Goal: Task Accomplishment & Management: Complete application form

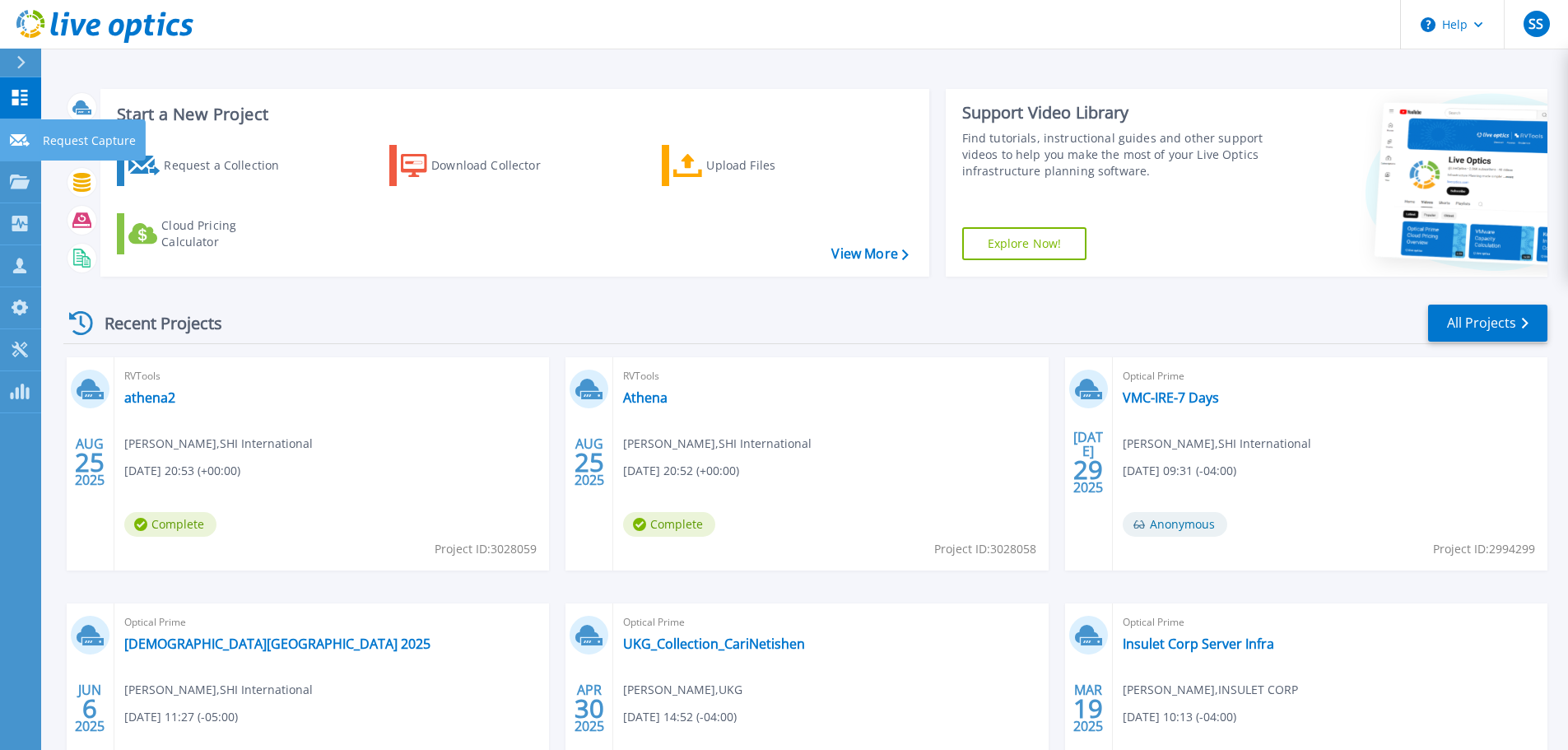
click at [32, 142] on link "Request Capture Request Capture" at bounding box center [21, 140] width 41 height 42
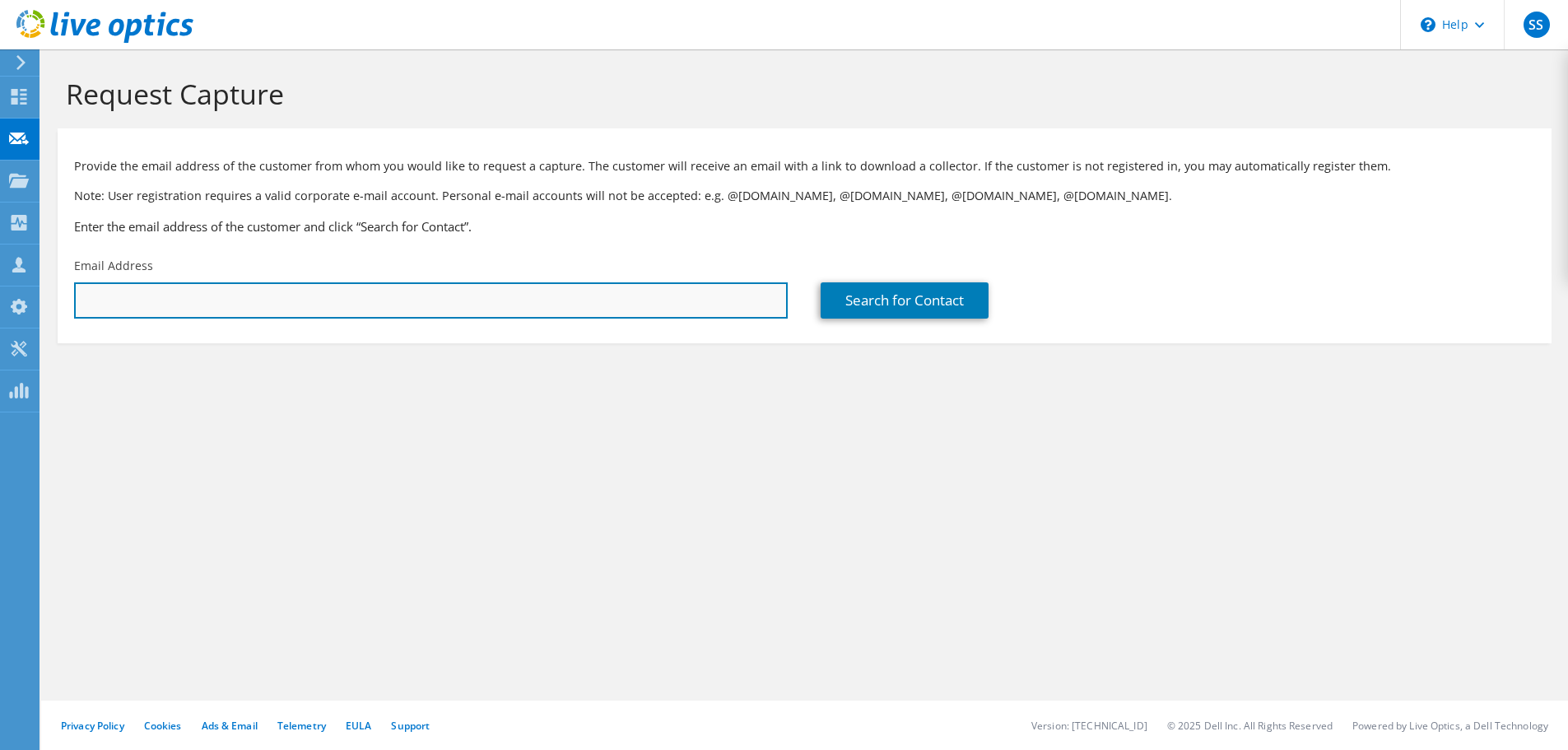
click at [194, 307] on input "text" at bounding box center [431, 300] width 713 height 36
drag, startPoint x: 495, startPoint y: 310, endPoint x: 83, endPoint y: 278, distance: 413.2
click at [83, 278] on div "Email Address ca" at bounding box center [431, 288] width 747 height 77
type input "c"
paste input "cari.netishen@ukg.com"
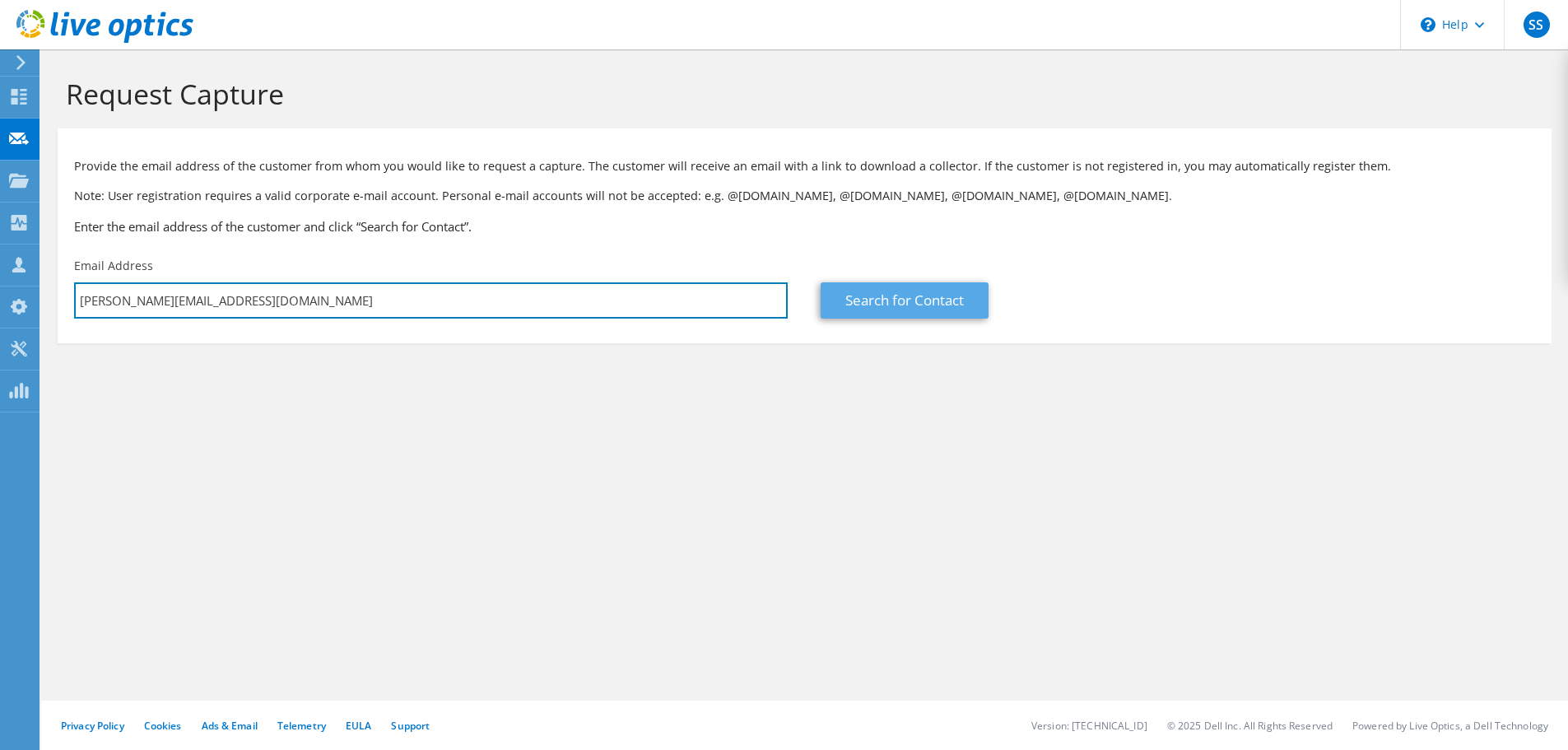
type input "cari.netishen@ukg.com"
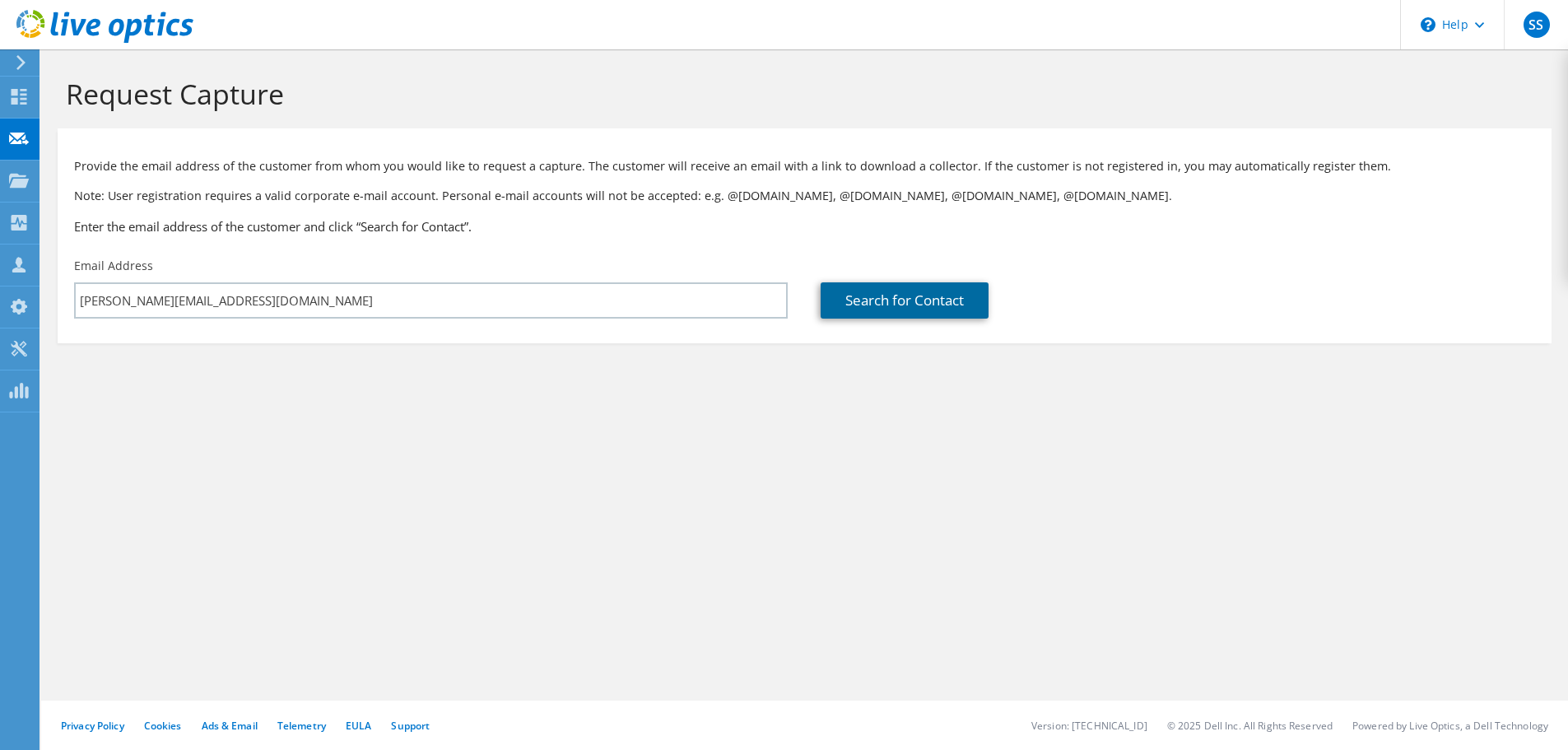
click at [911, 302] on link "Search for Contact" at bounding box center [904, 300] width 168 height 36
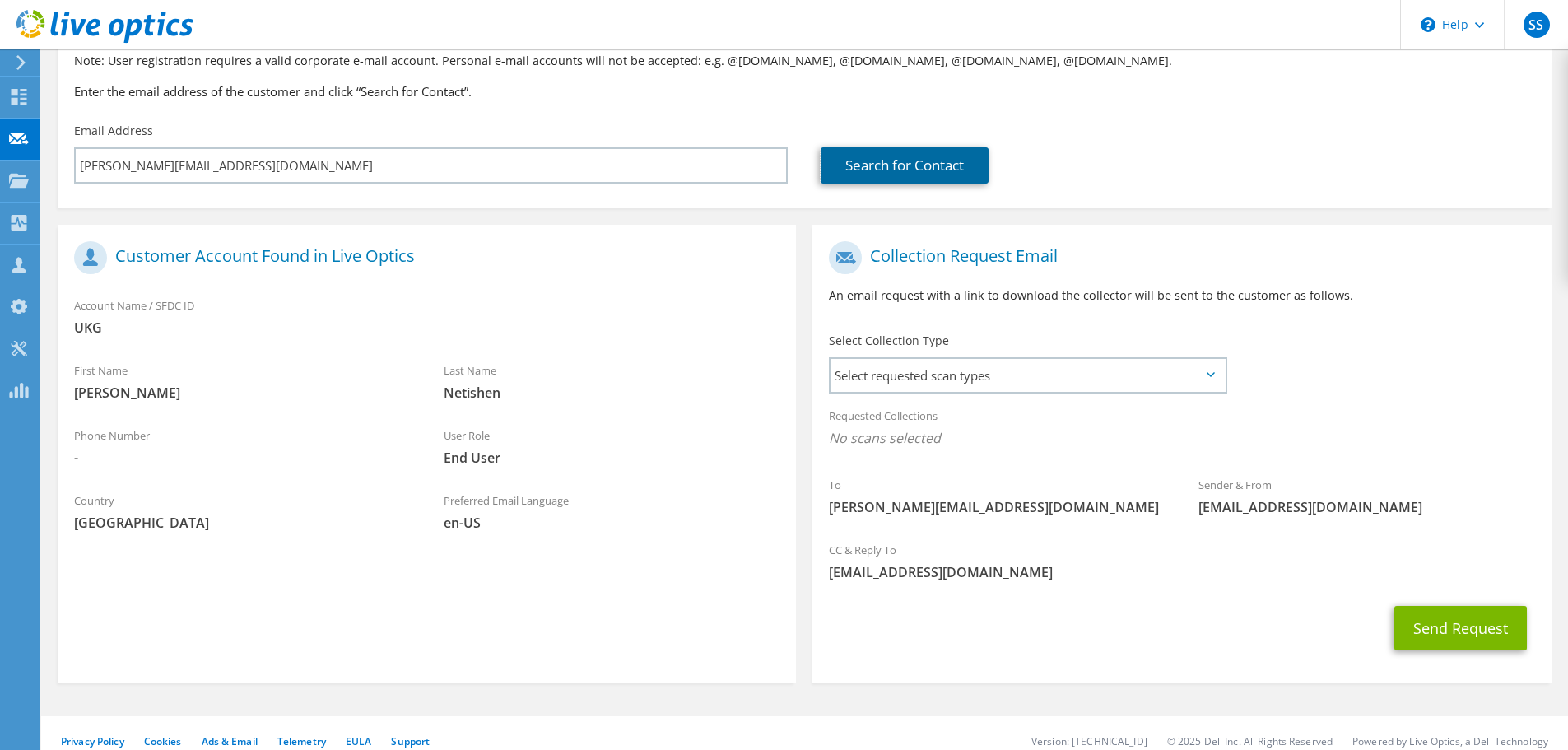
scroll to position [150, 0]
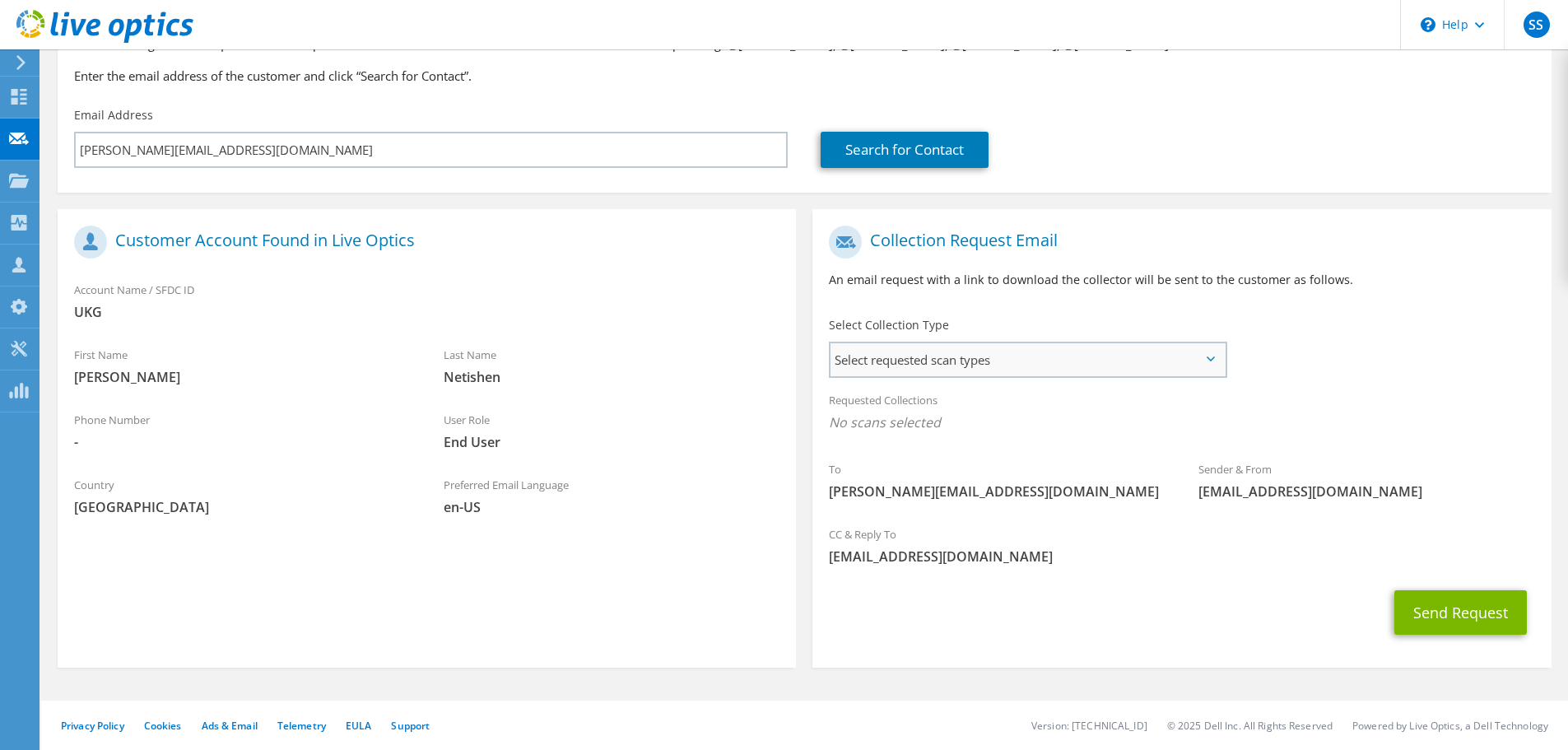
click at [987, 355] on span "Select requested scan types" at bounding box center [1028, 359] width 394 height 33
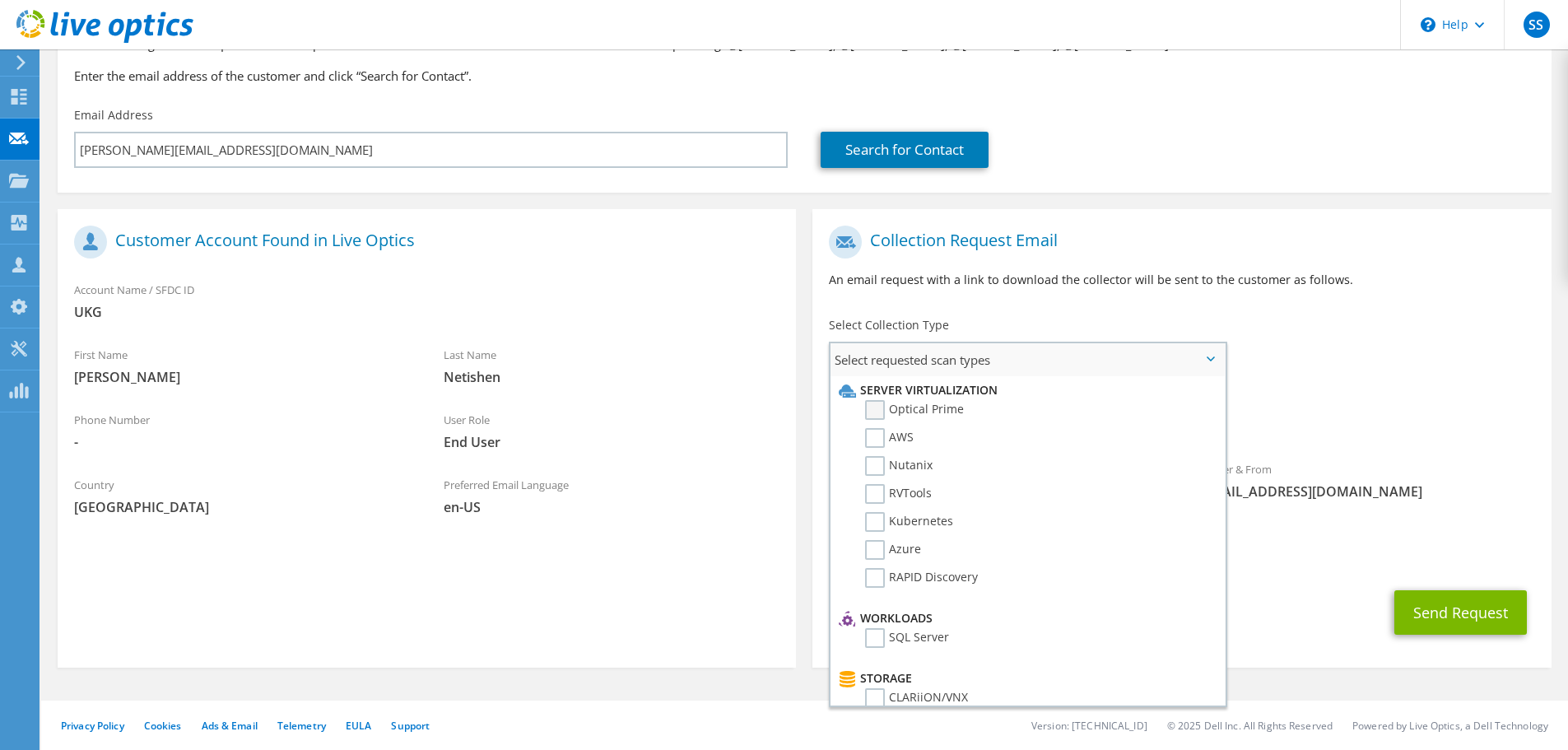
click at [928, 408] on label "Optical Prime" at bounding box center [915, 410] width 99 height 20
click at [0, 0] on input "Optical Prime" at bounding box center [0, 0] width 0 height 0
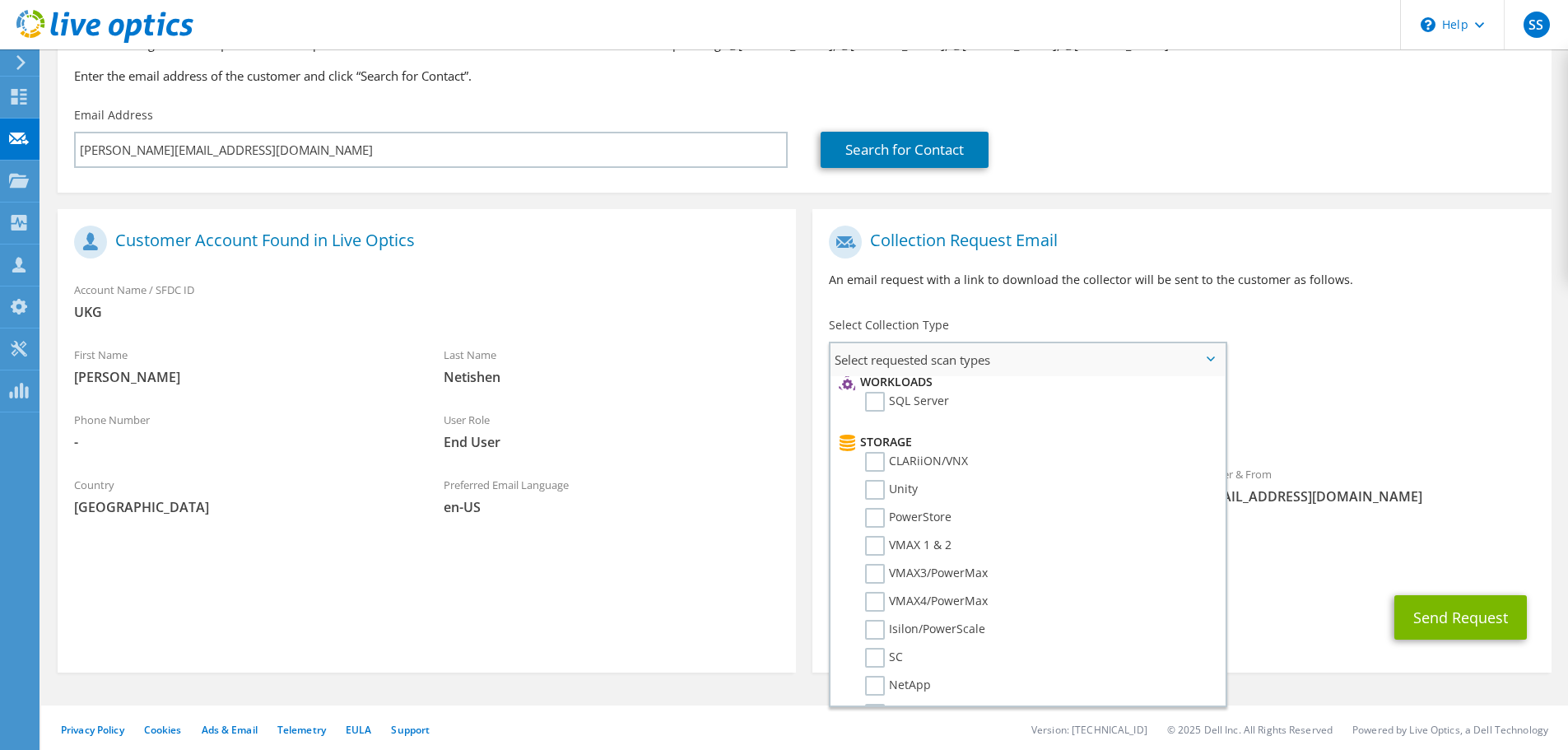
scroll to position [247, 0]
click at [1321, 383] on div "Requested Collections No scans selected Optical Prime" at bounding box center [1182, 415] width 739 height 66
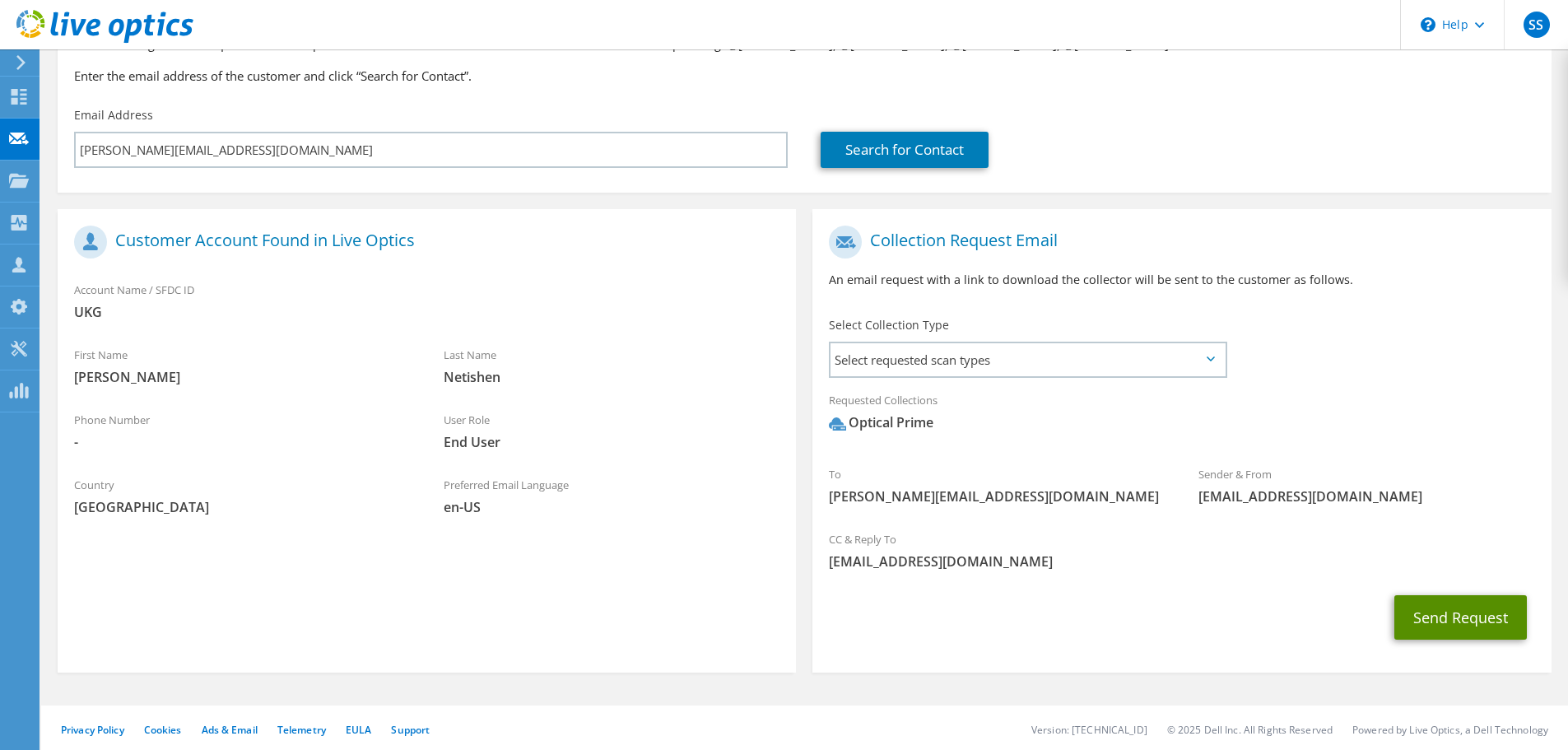
click at [1438, 620] on button "Send Request" at bounding box center [1460, 617] width 132 height 44
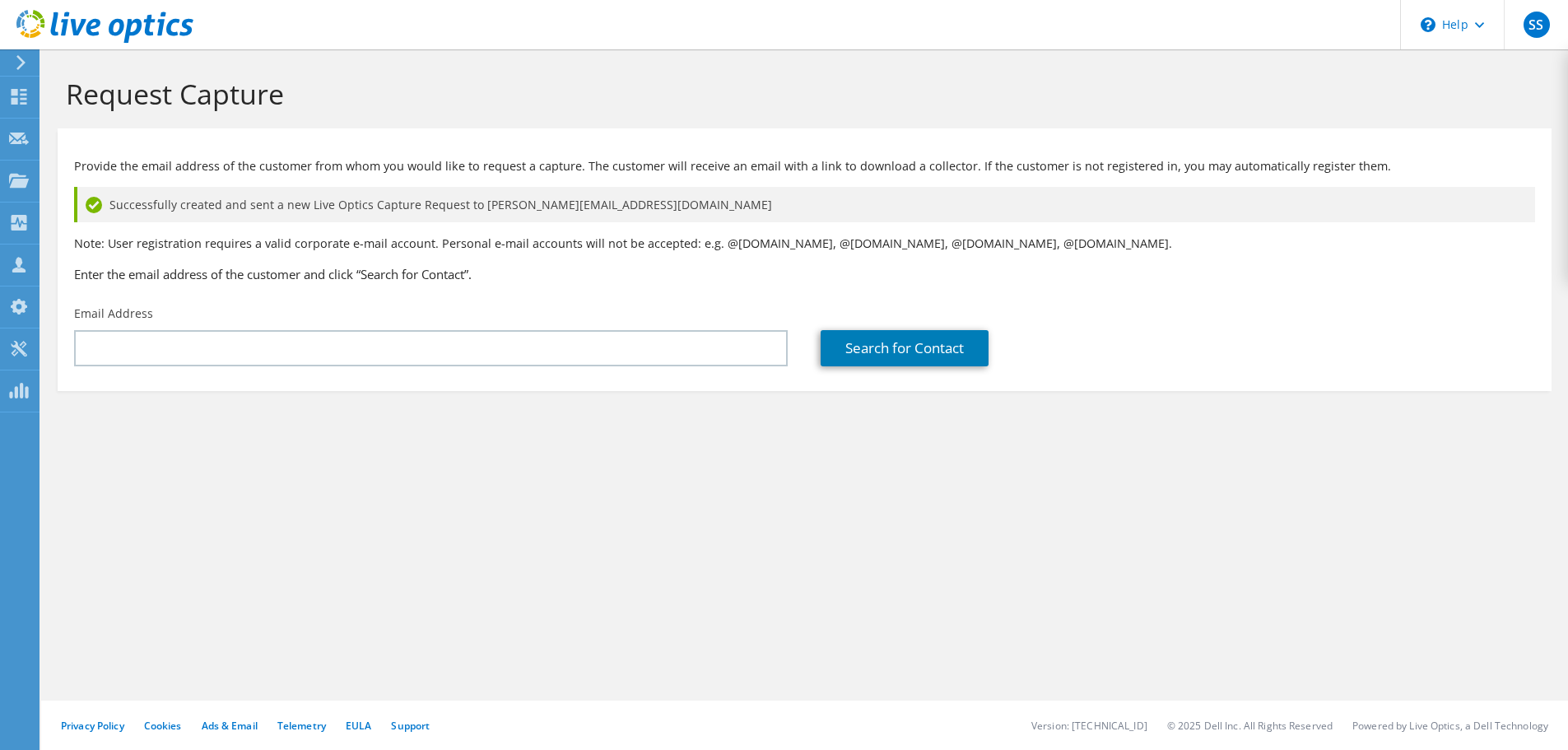
click at [1346, 63] on div "Request Capture" at bounding box center [804, 89] width 1510 height 79
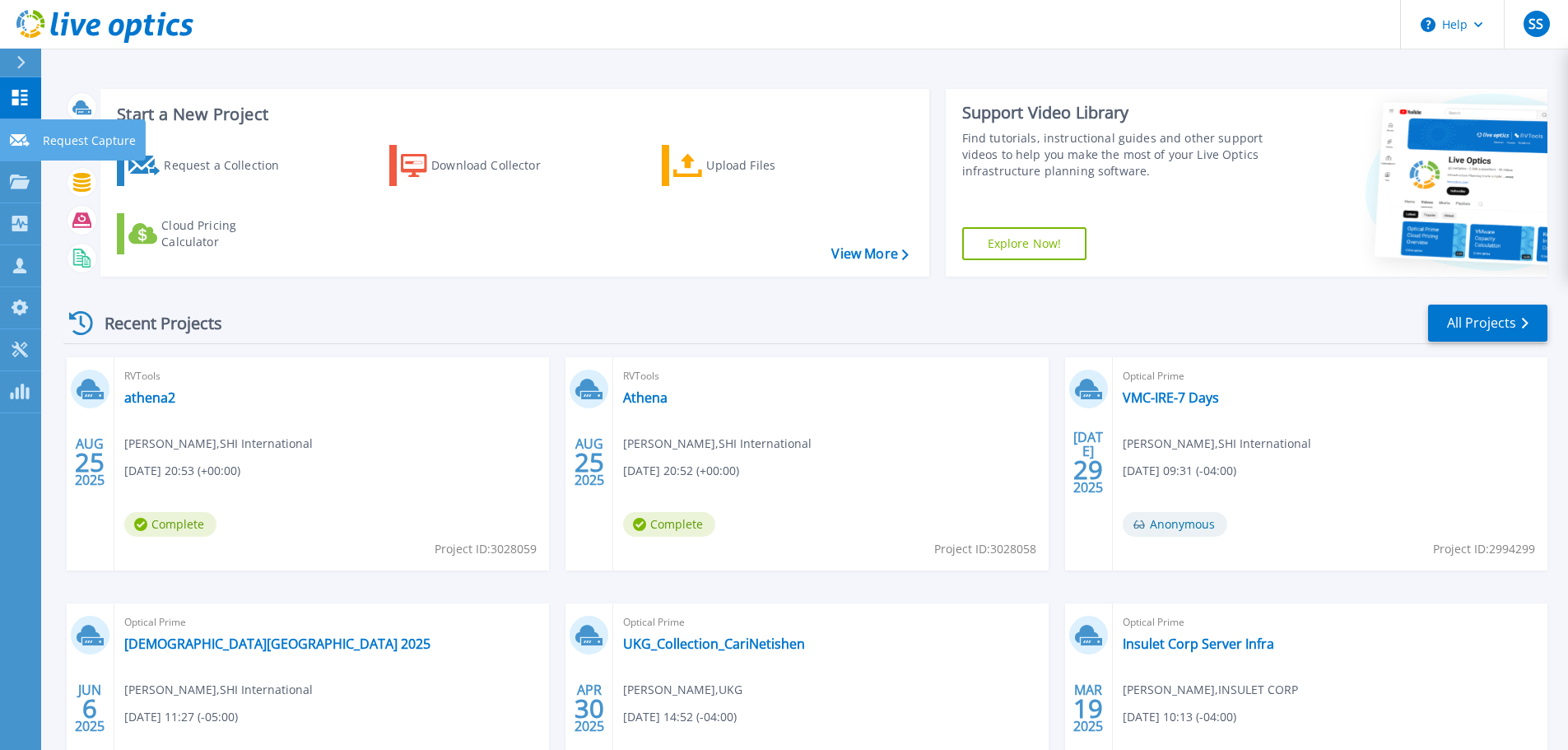
click at [23, 134] on icon at bounding box center [20, 140] width 20 height 13
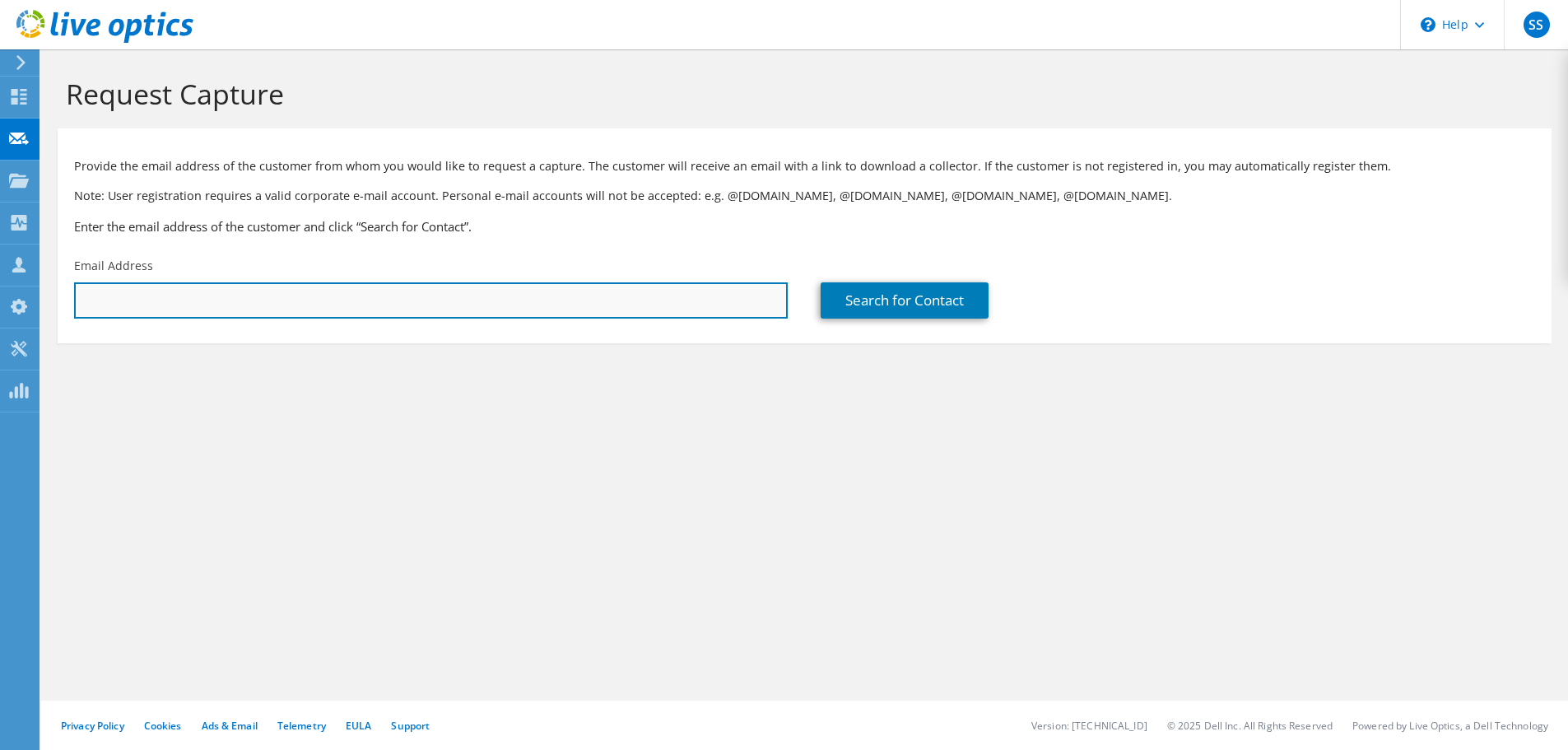
click at [547, 290] on input "text" at bounding box center [431, 300] width 713 height 36
paste input "dkoontz@ptc.com"
type input "dkoontz@ptc.com"
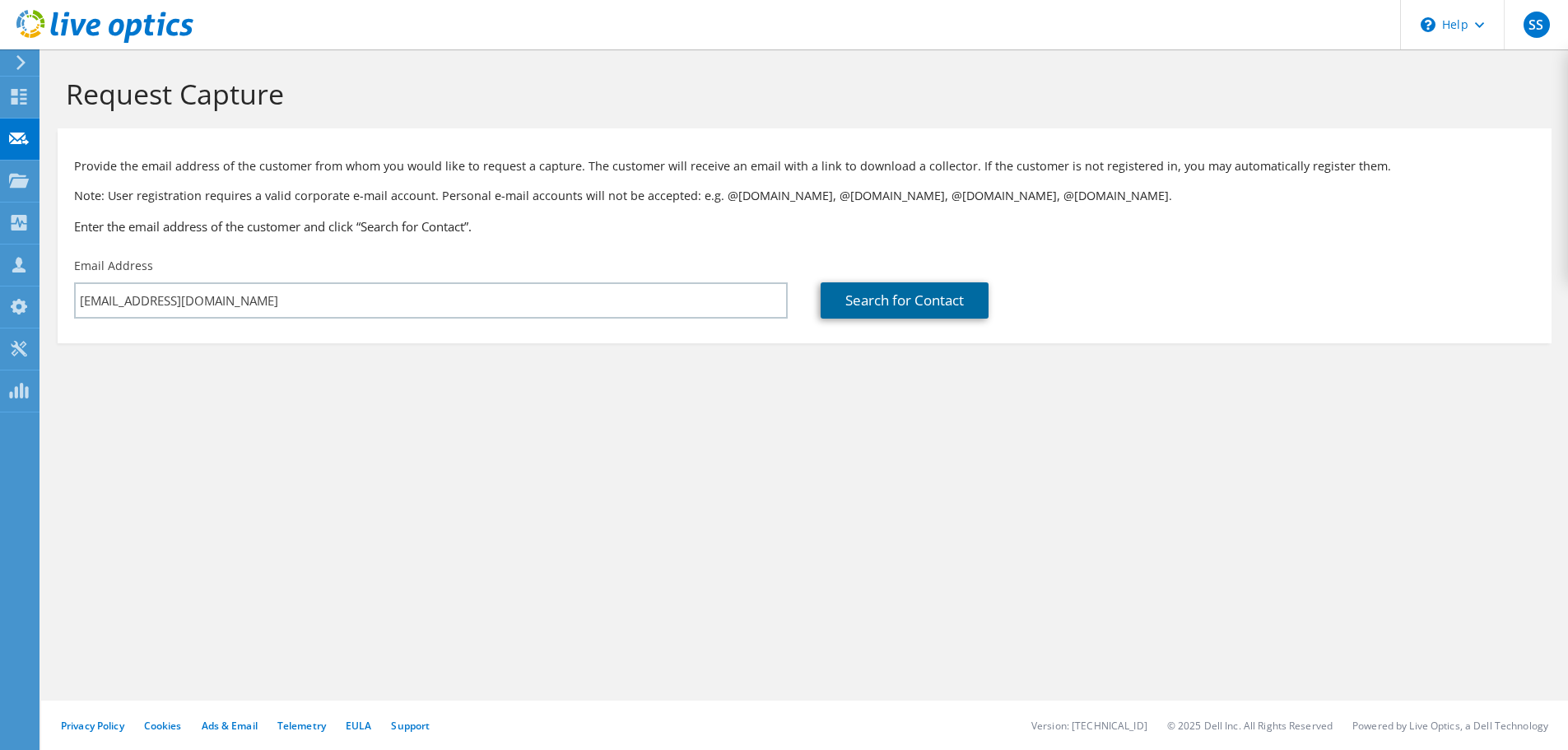
click at [900, 298] on link "Search for Contact" at bounding box center [904, 300] width 168 height 36
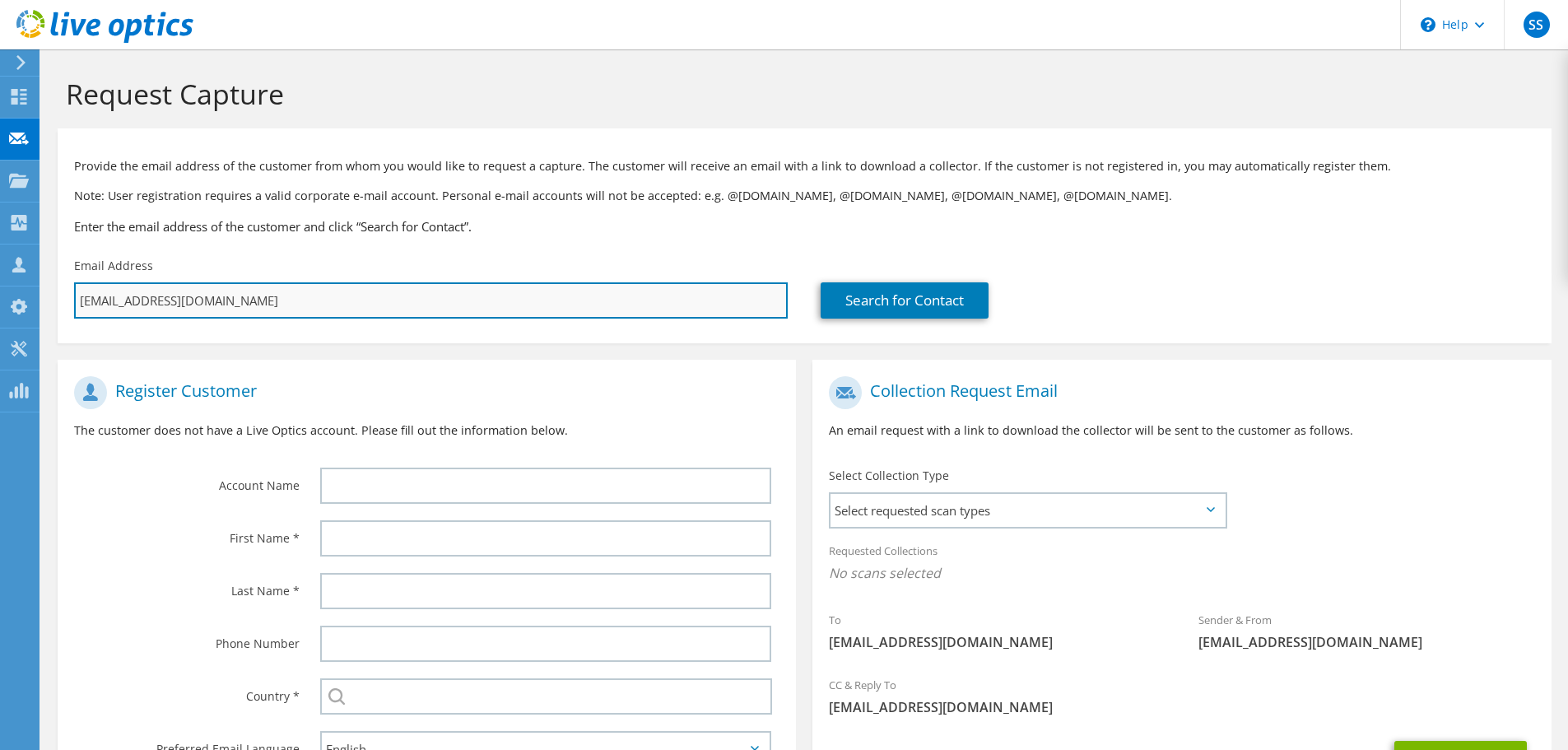
click at [275, 307] on input "dkoontz@ptc.com" at bounding box center [431, 300] width 713 height 36
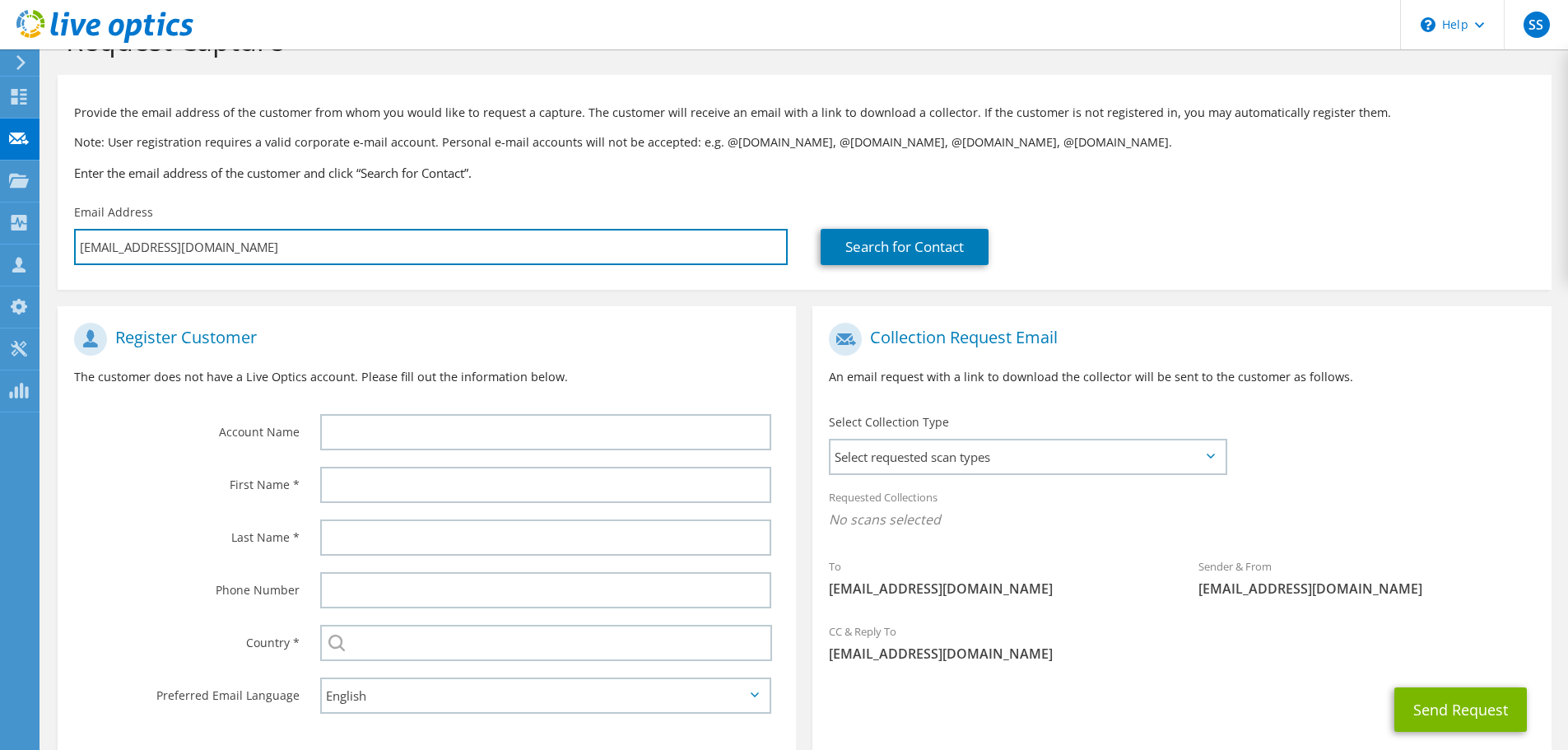
scroll to position [82, 0]
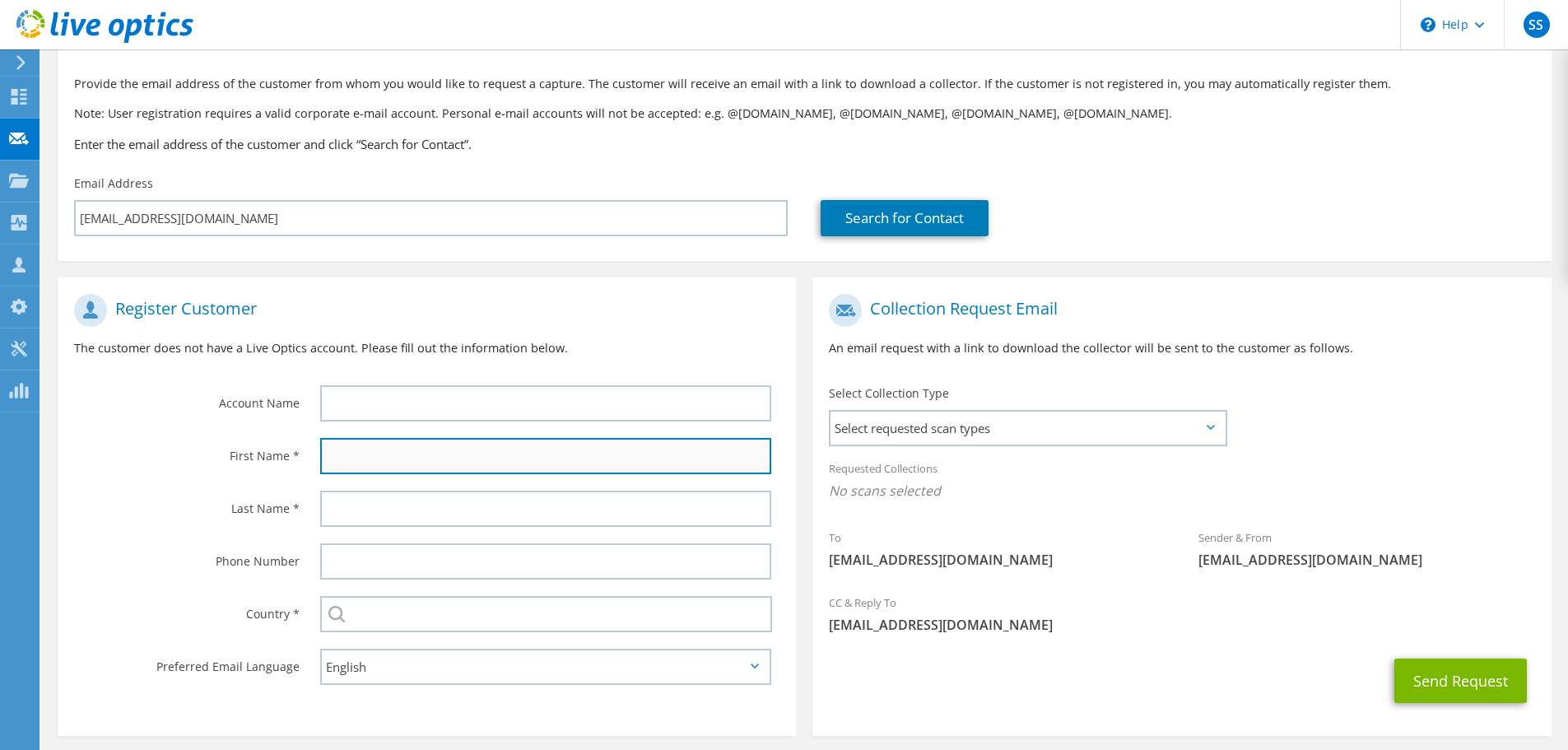
click at [414, 456] on input "text" at bounding box center [546, 456] width 451 height 36
type input "Deron"
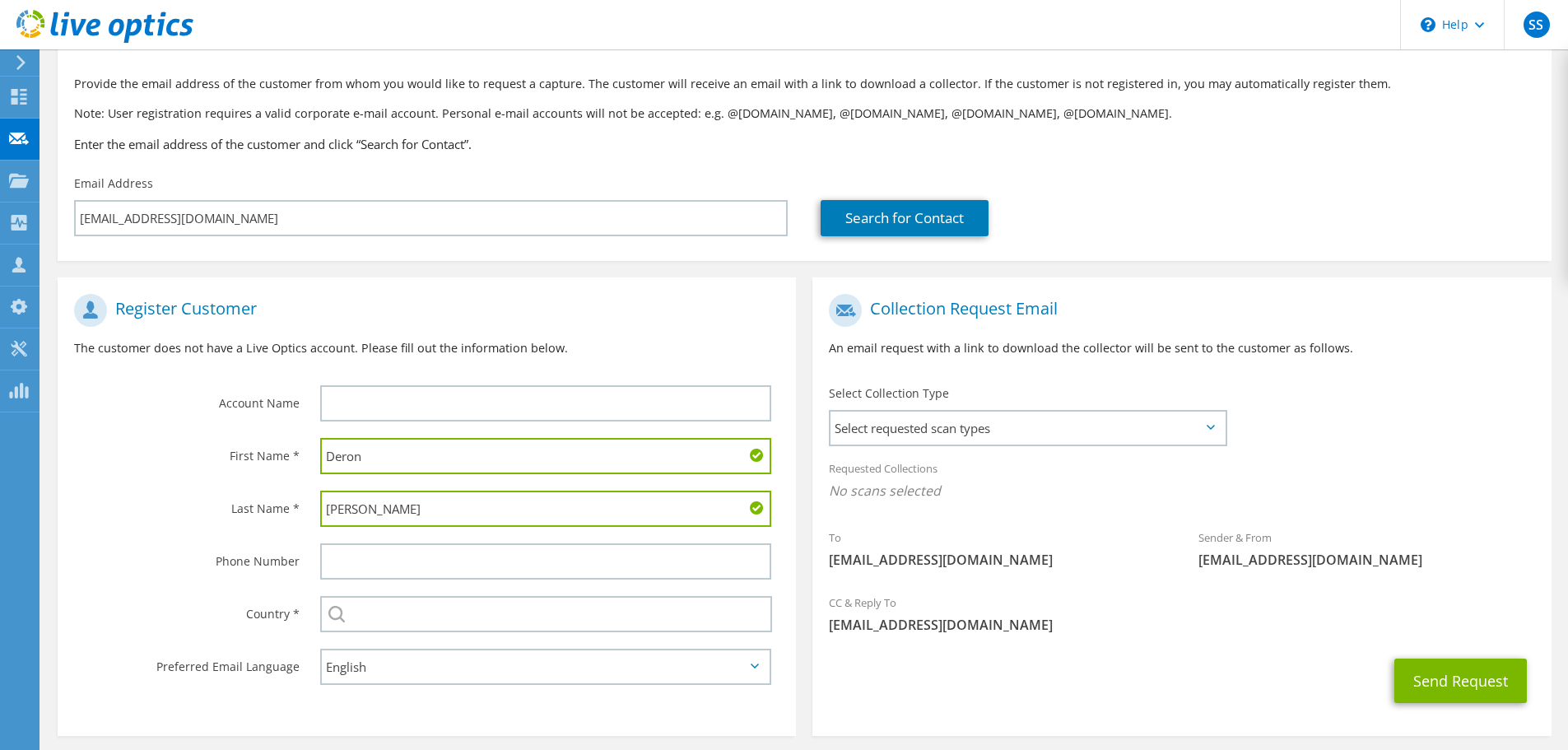
type input "Koontz"
click at [383, 614] on input "text" at bounding box center [547, 614] width 452 height 36
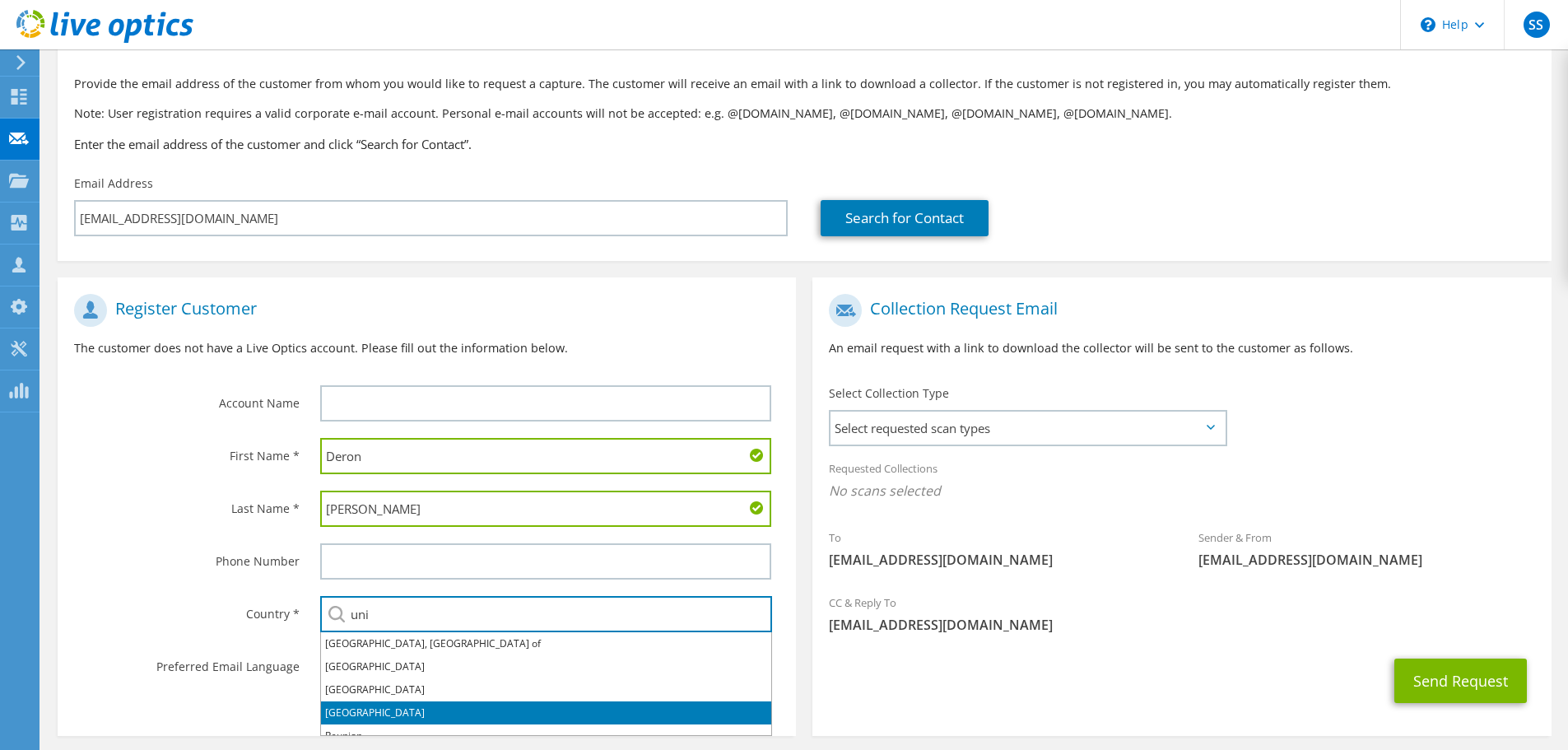
click at [376, 707] on li "[GEOGRAPHIC_DATA]" at bounding box center [546, 713] width 450 height 23
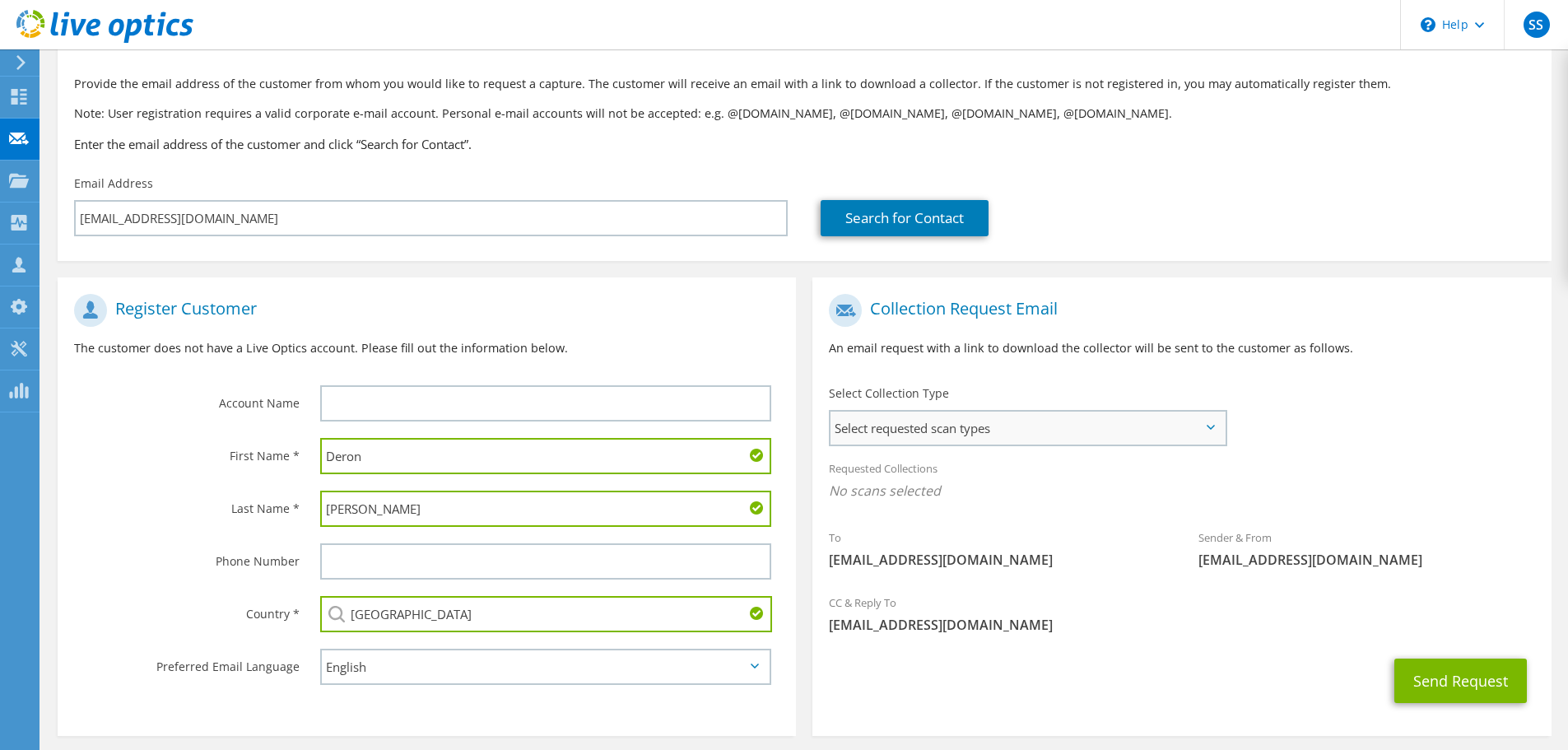
type input "[GEOGRAPHIC_DATA]"
click at [1079, 426] on span "Select requested scan types" at bounding box center [1028, 428] width 394 height 33
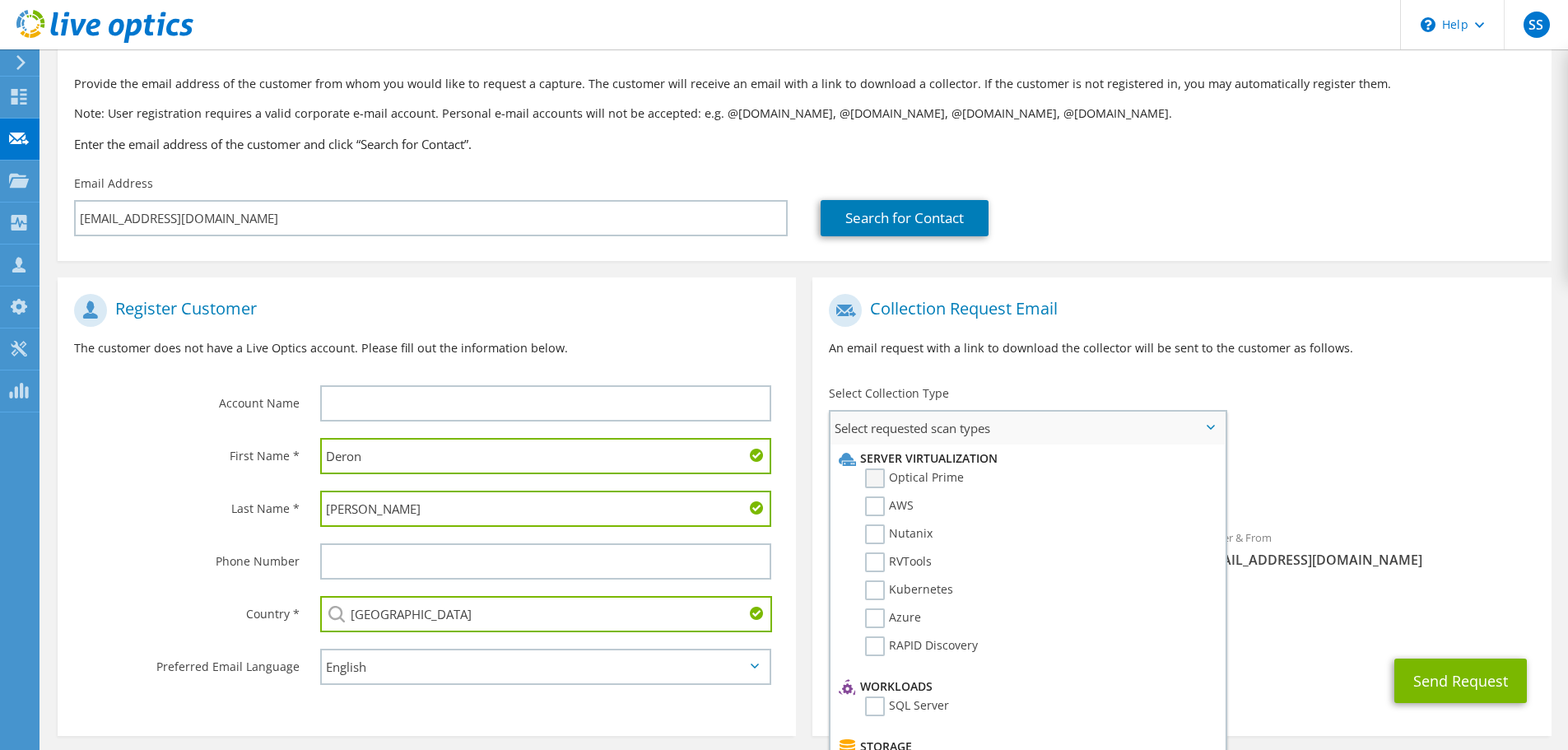
click at [926, 479] on label "Optical Prime" at bounding box center [915, 478] width 99 height 20
click at [0, 0] on input "Optical Prime" at bounding box center [0, 0] width 0 height 0
click at [1354, 365] on div "Collection Request Email An email request with a link to download the collector…" at bounding box center [1182, 330] width 739 height 91
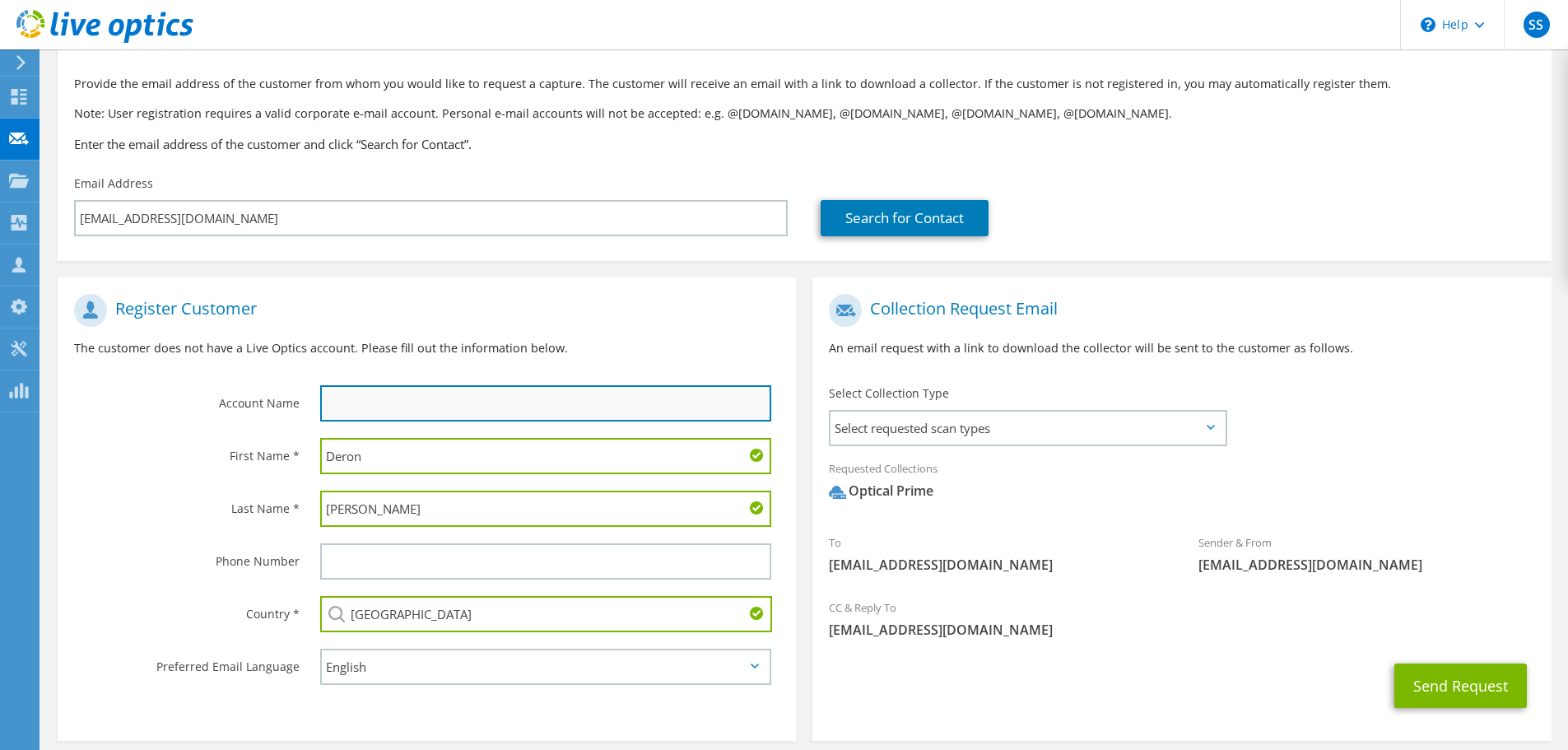
click at [403, 403] on input "text" at bounding box center [546, 403] width 451 height 36
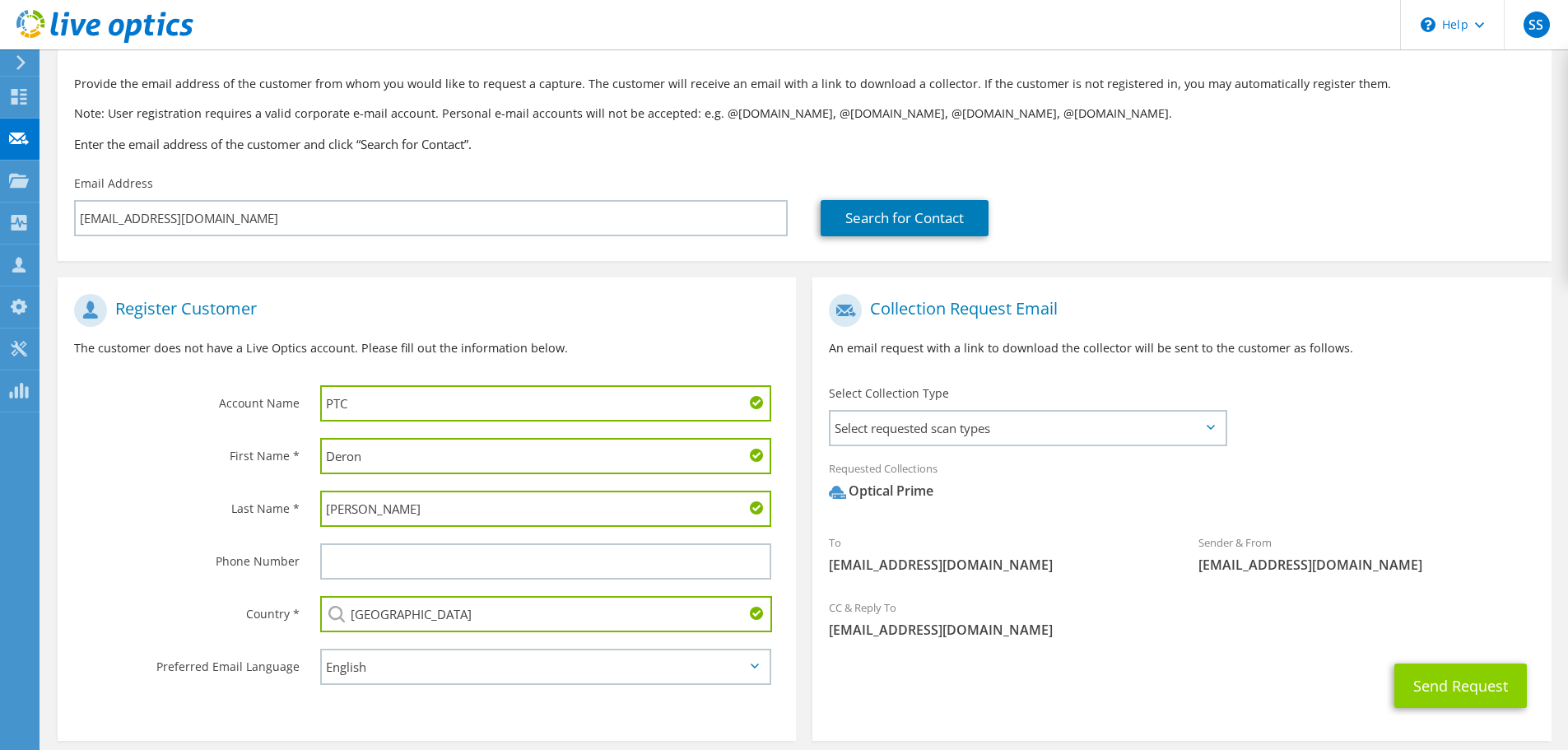
type input "PTC"
click at [1475, 691] on button "Send Request" at bounding box center [1460, 685] width 132 height 44
